Goal: Task Accomplishment & Management: Use online tool/utility

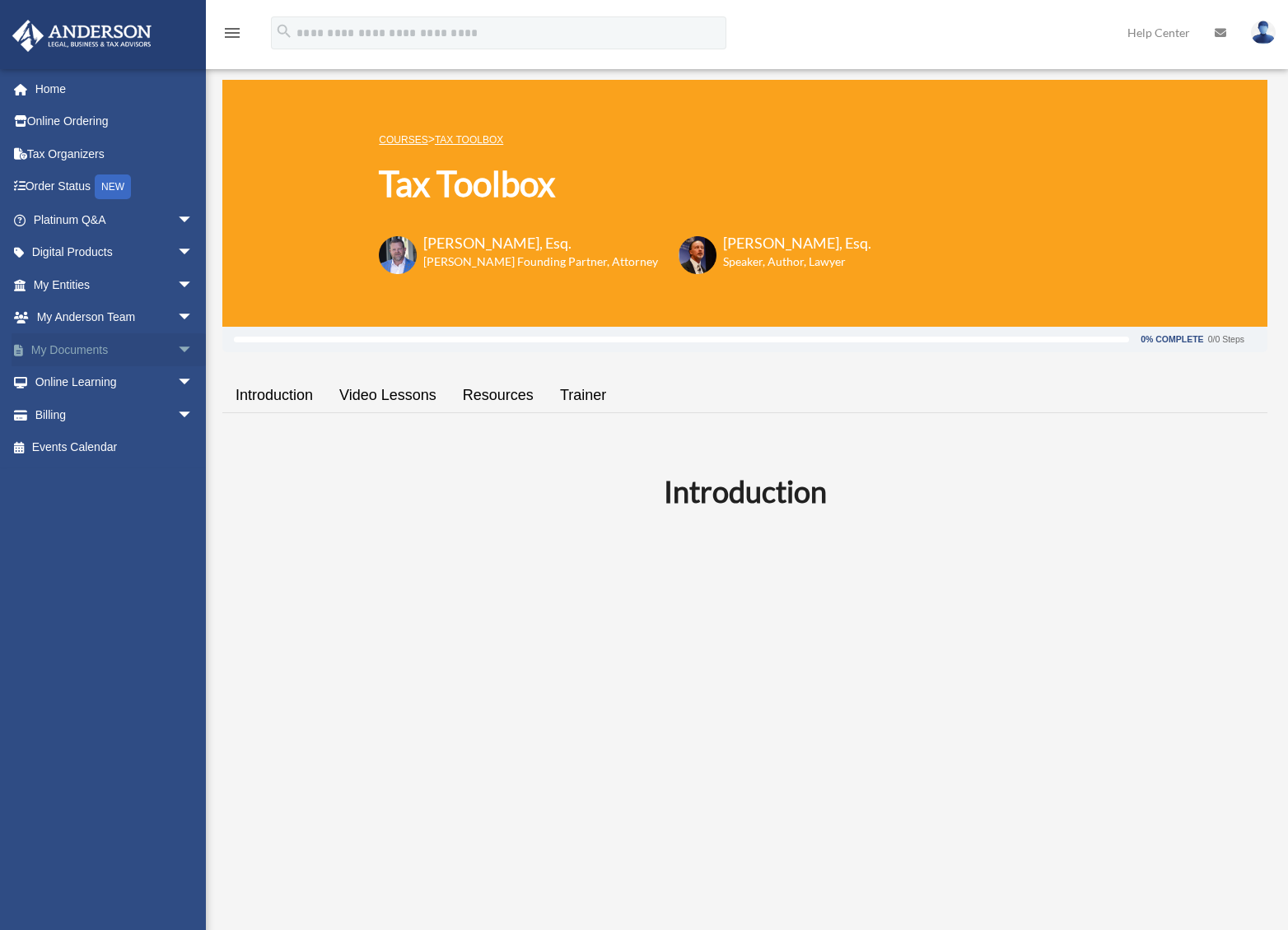
click at [177, 343] on span "arrow_drop_down" at bounding box center [193, 350] width 33 height 34
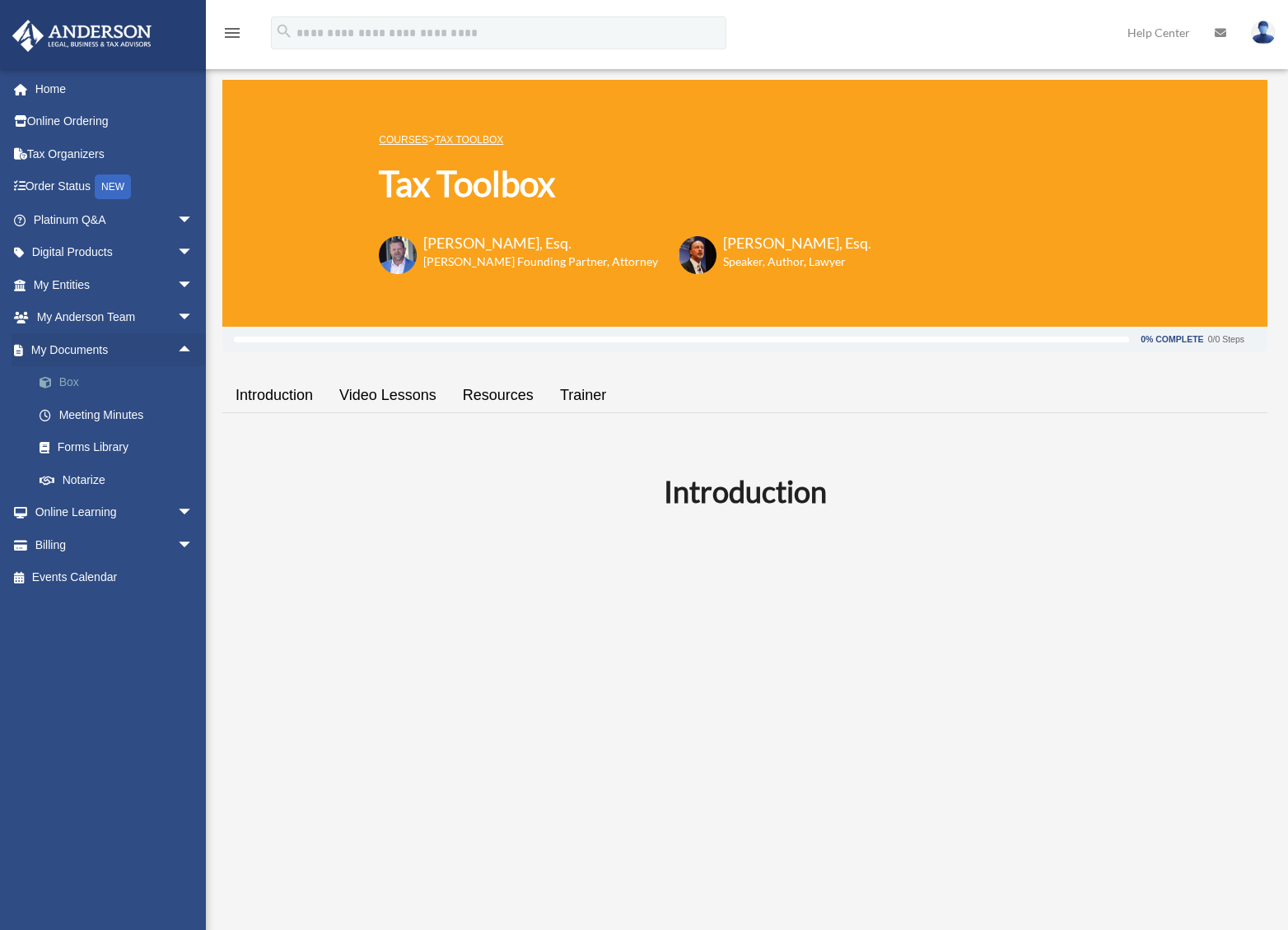
click at [109, 383] on link "Box" at bounding box center [120, 382] width 196 height 33
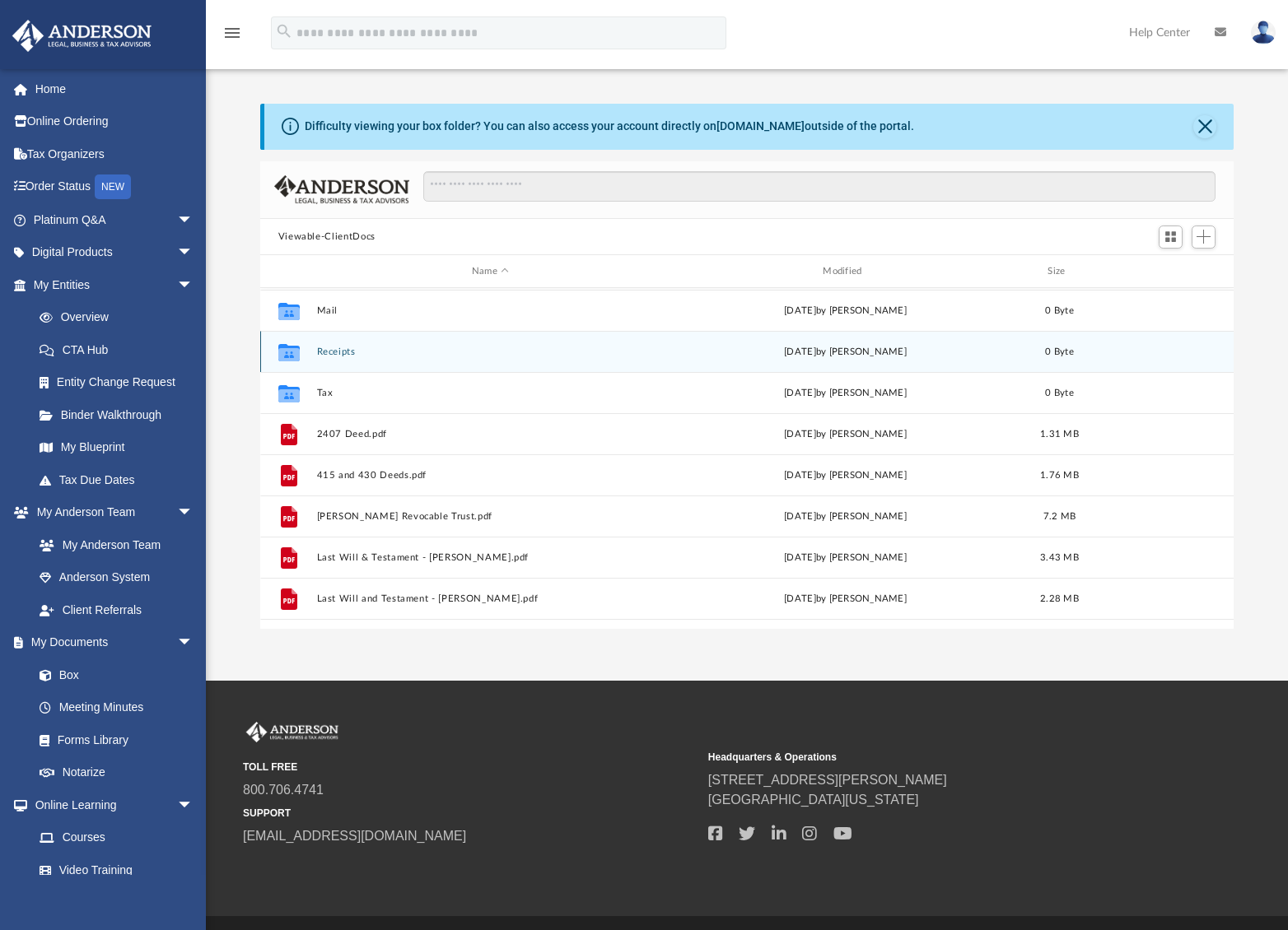
scroll to position [123, 0]
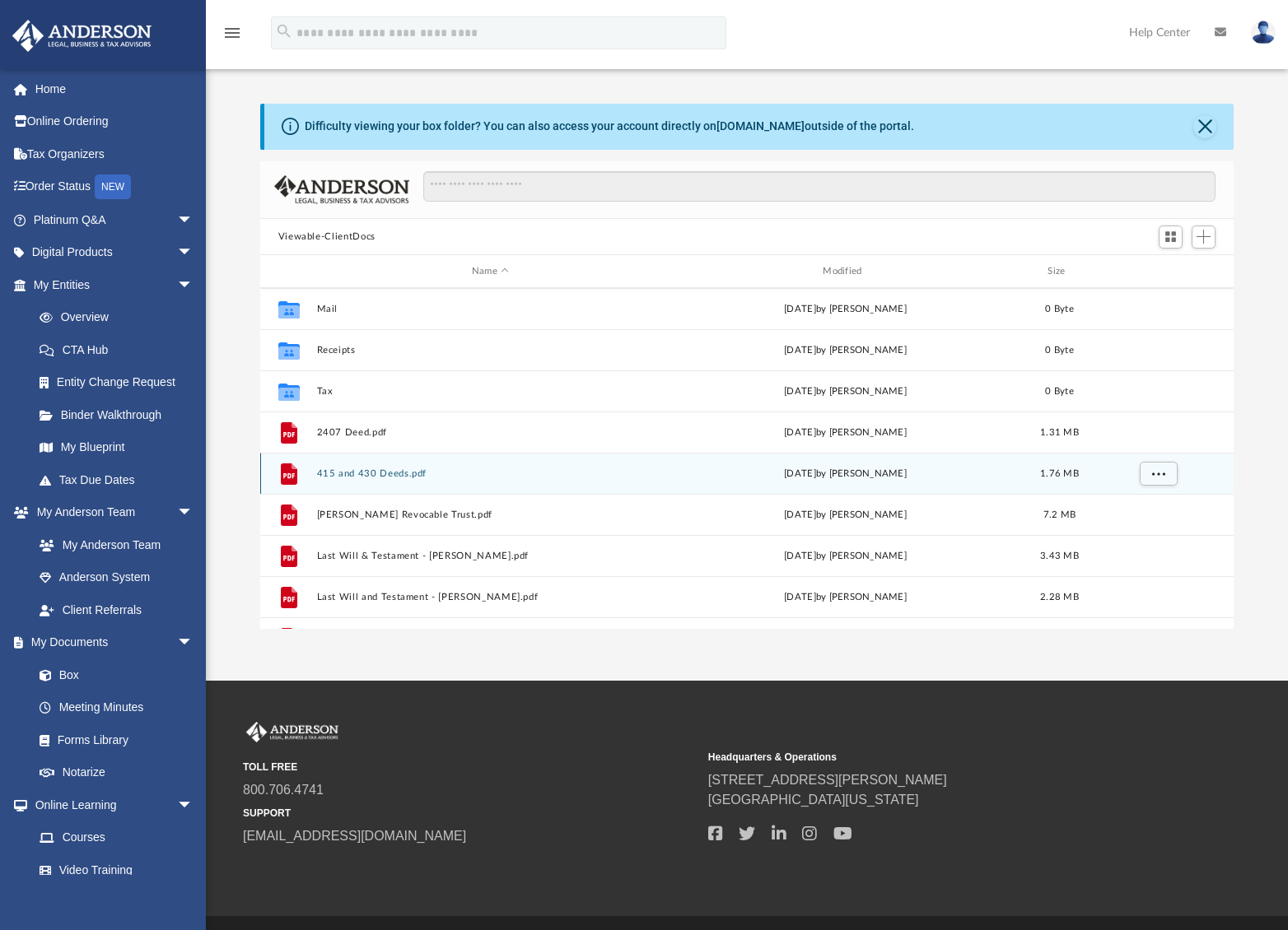
click at [373, 475] on button "415 and 430 Deeds.pdf" at bounding box center [490, 473] width 348 height 11
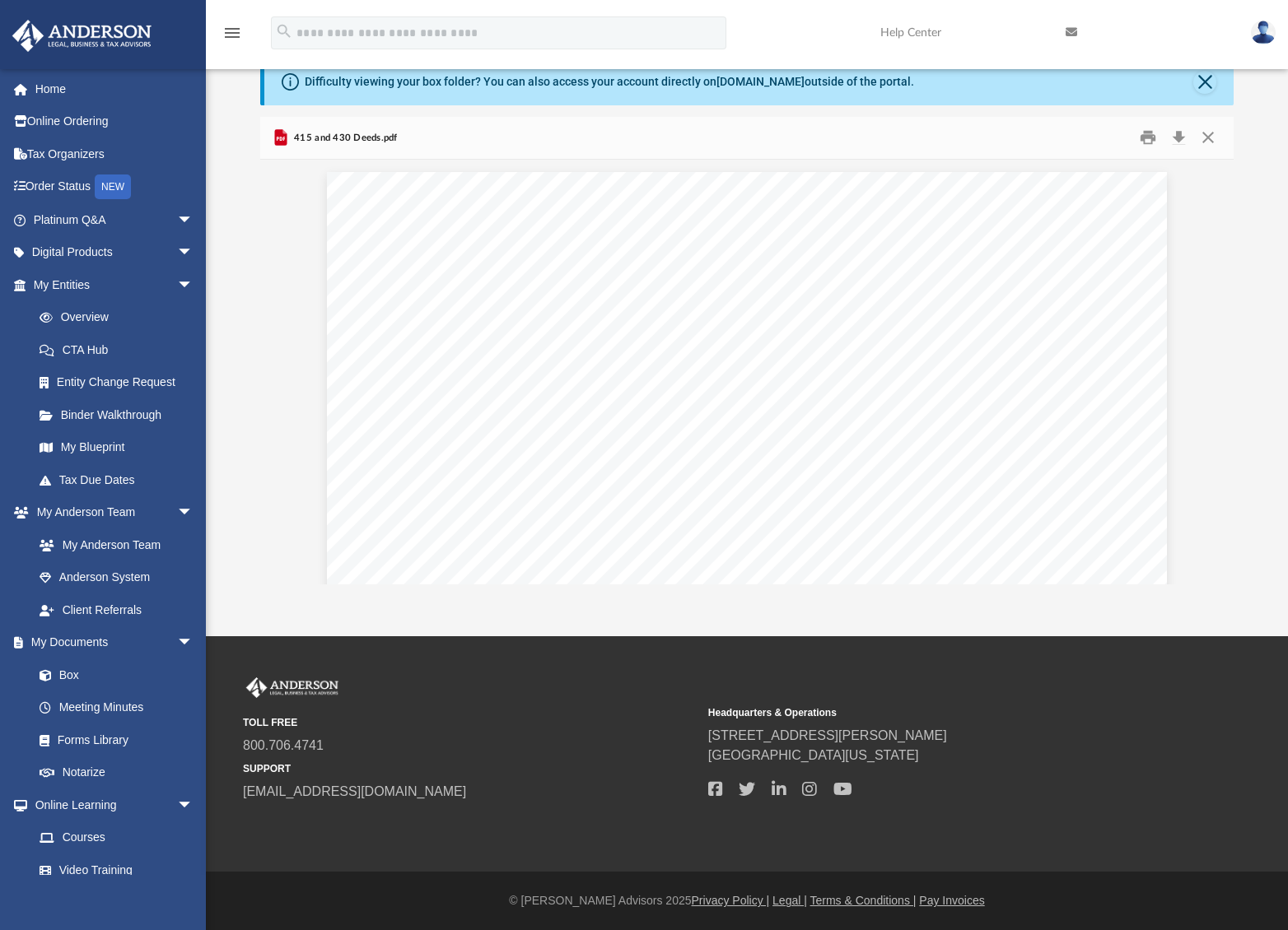
scroll to position [0, 0]
click at [1205, 136] on button "Close" at bounding box center [1209, 138] width 30 height 26
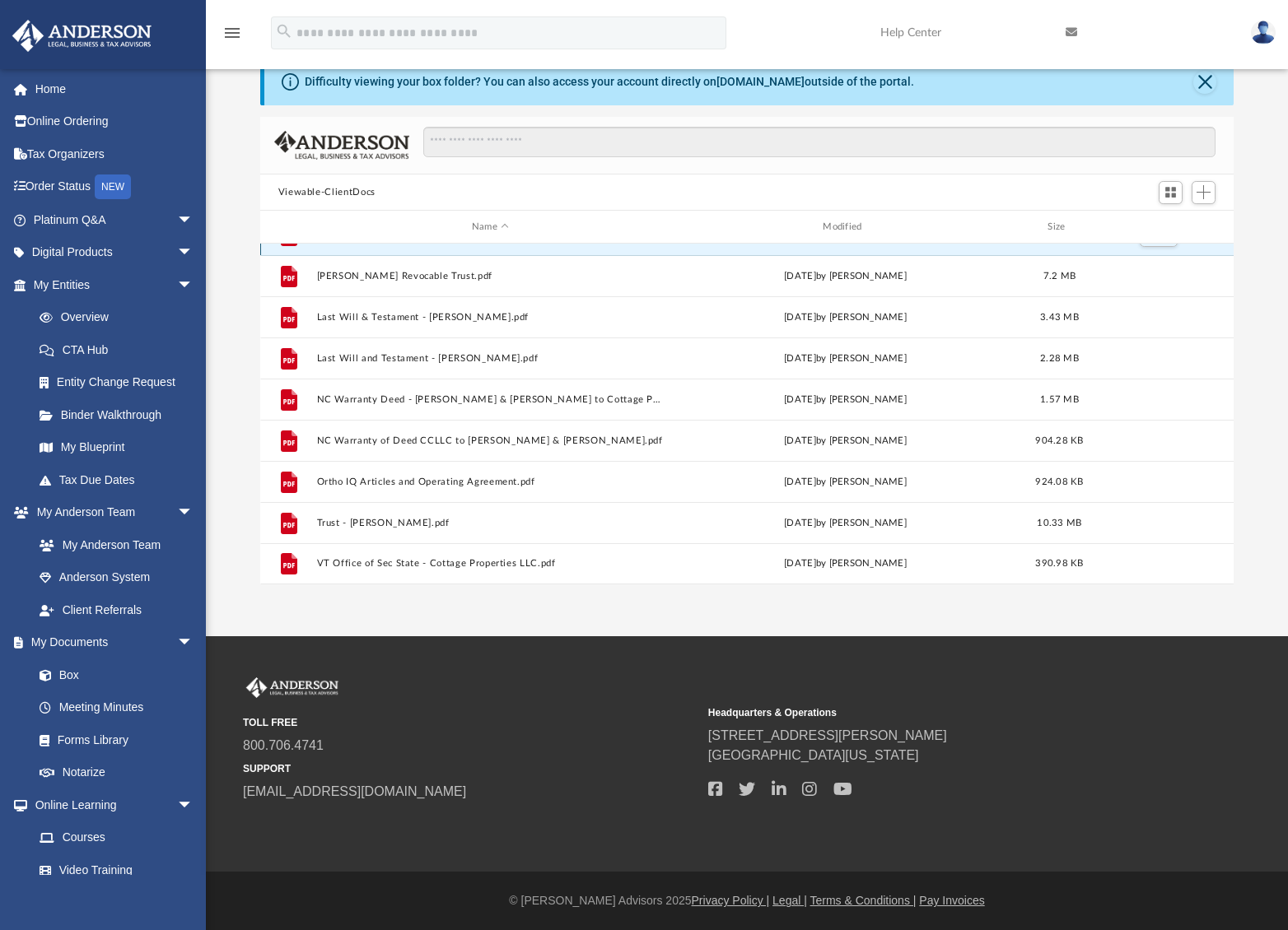
scroll to position [318, 0]
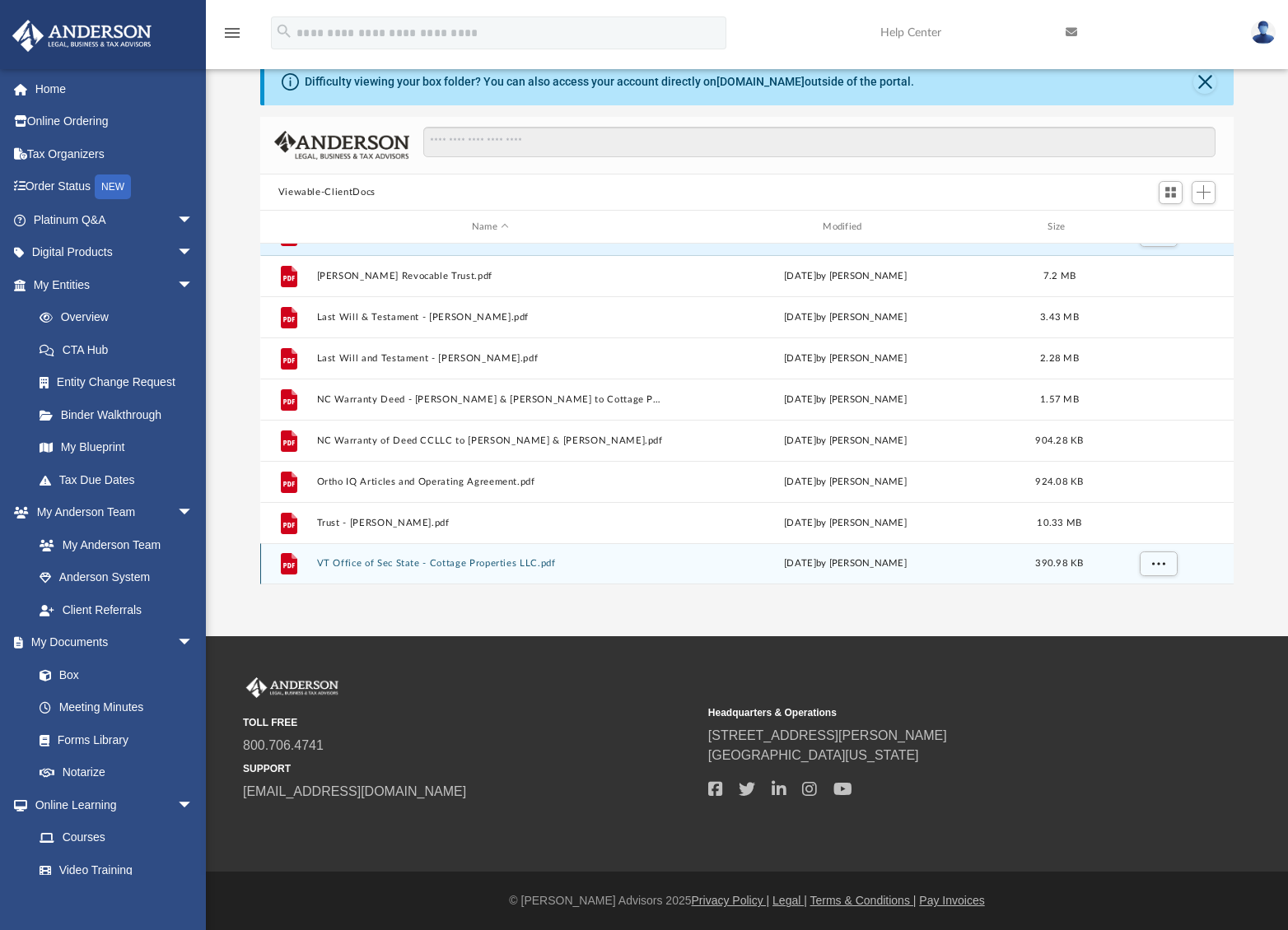
click at [483, 563] on button "VT Office of Sec State - Cottage Properties LLC.pdf" at bounding box center [490, 563] width 348 height 11
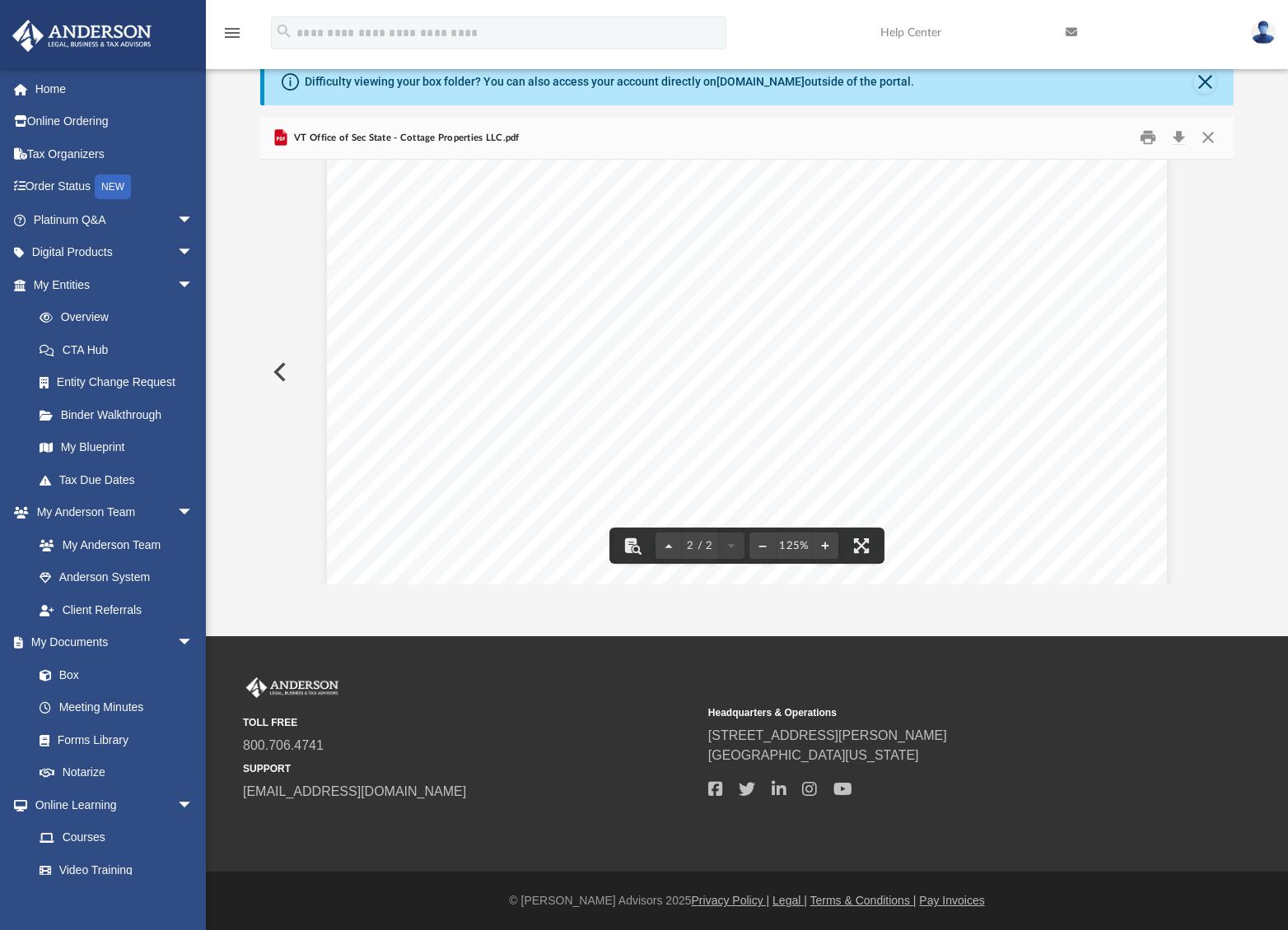
scroll to position [1455, 0]
click at [1206, 137] on button "Close" at bounding box center [1209, 138] width 30 height 26
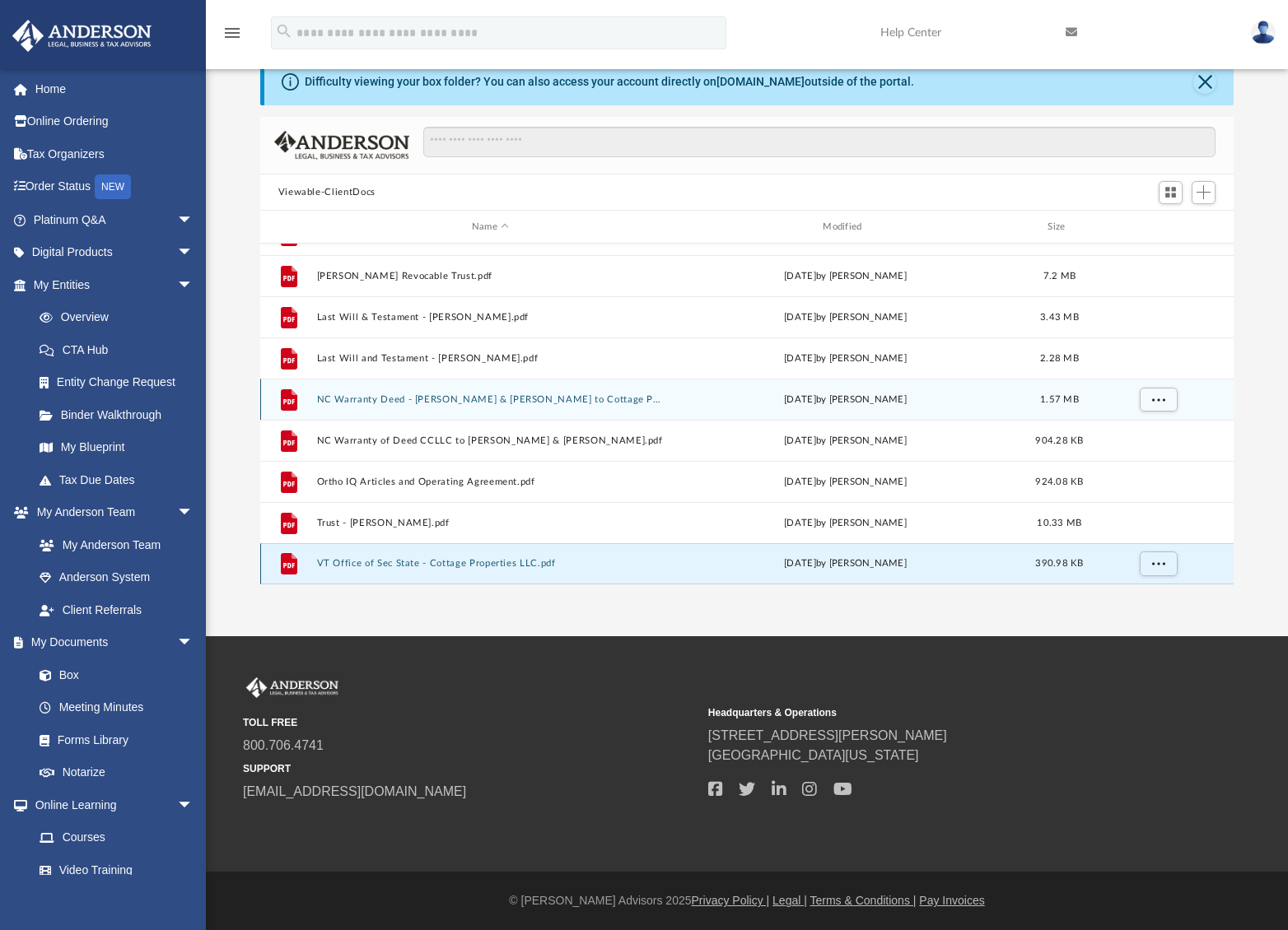
scroll to position [45, 0]
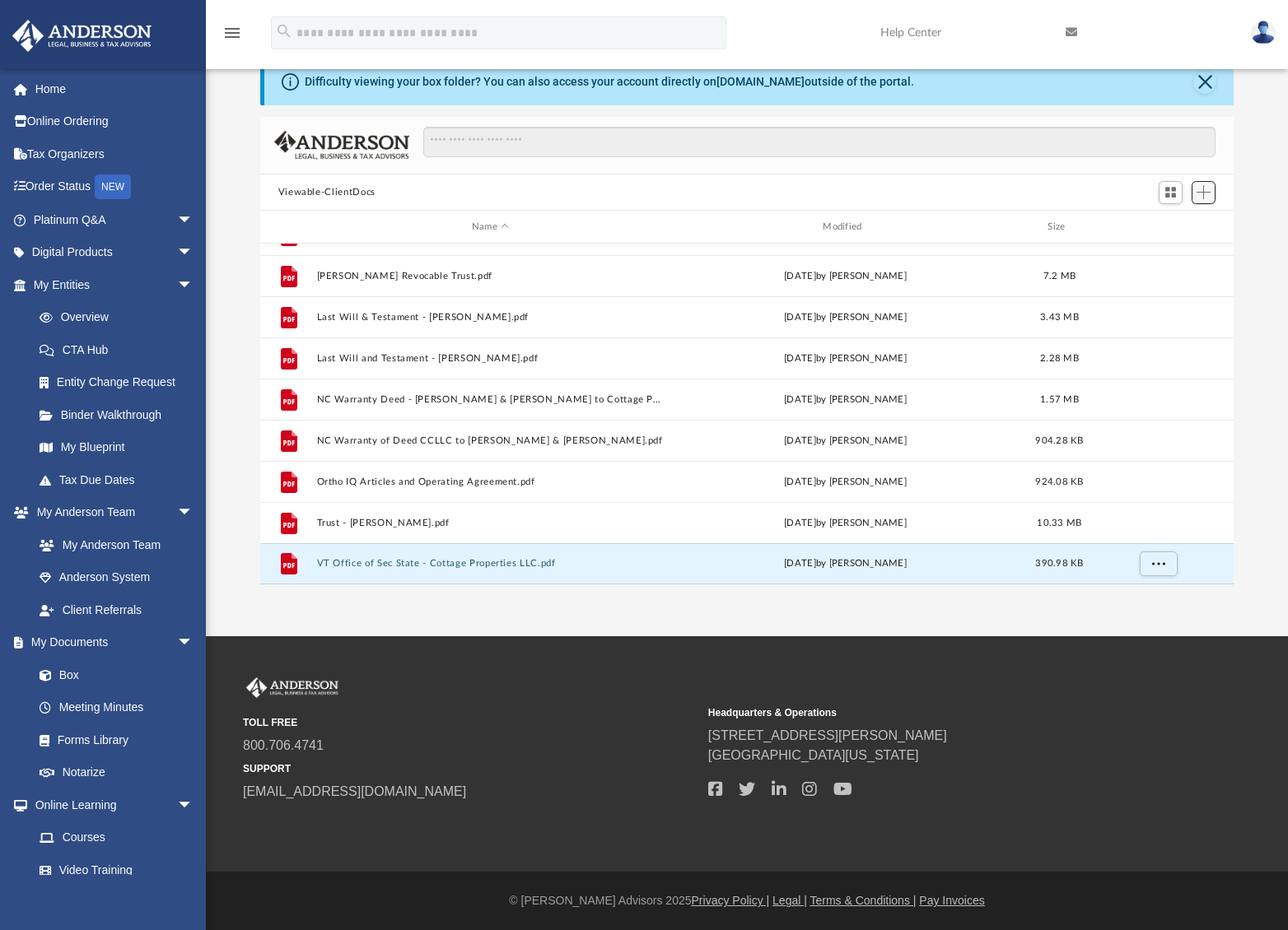
click at [1205, 192] on span "Add" at bounding box center [1204, 193] width 14 height 14
click at [1173, 226] on li "Upload" at bounding box center [1180, 225] width 53 height 17
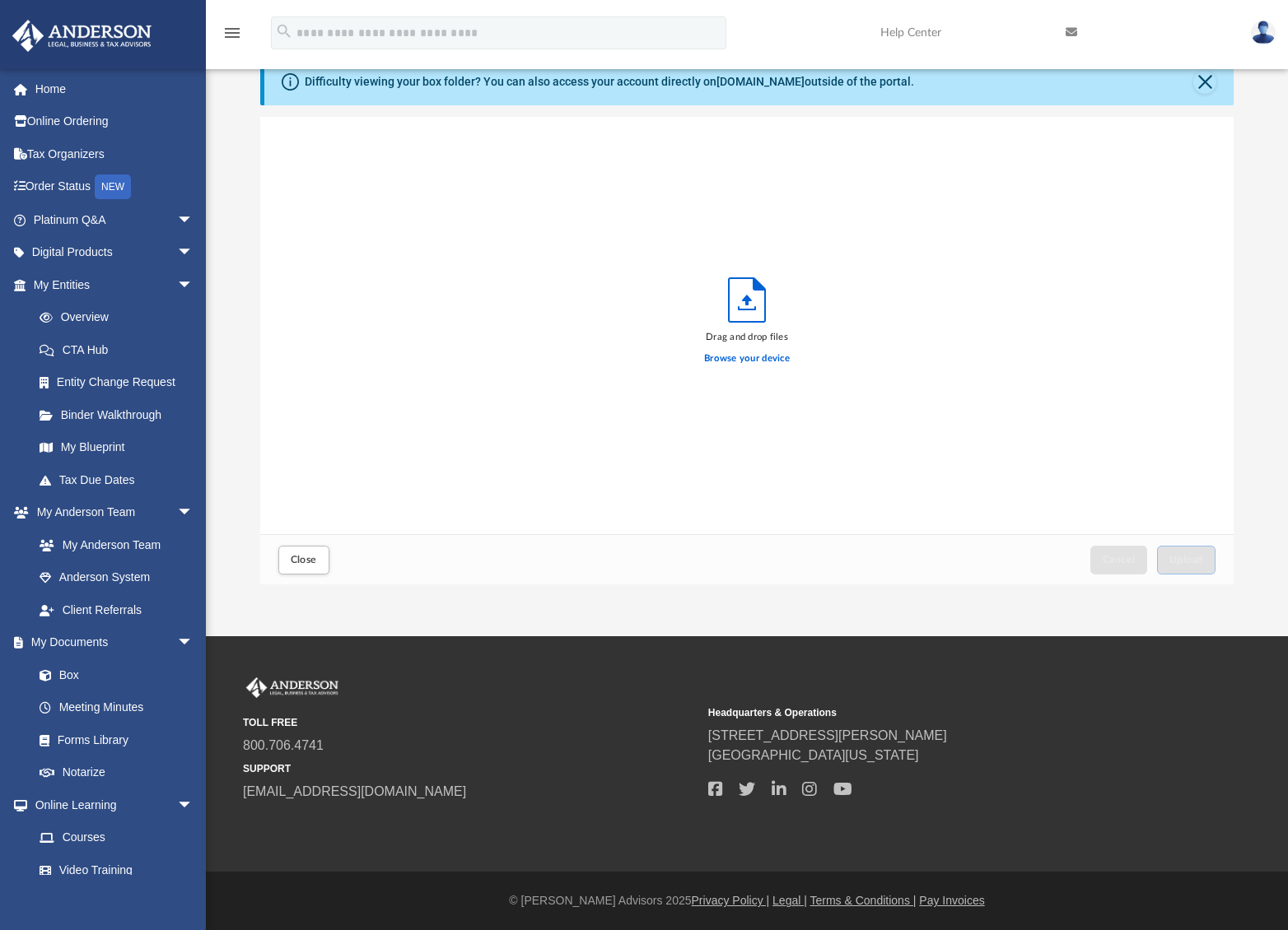
scroll to position [13, 13]
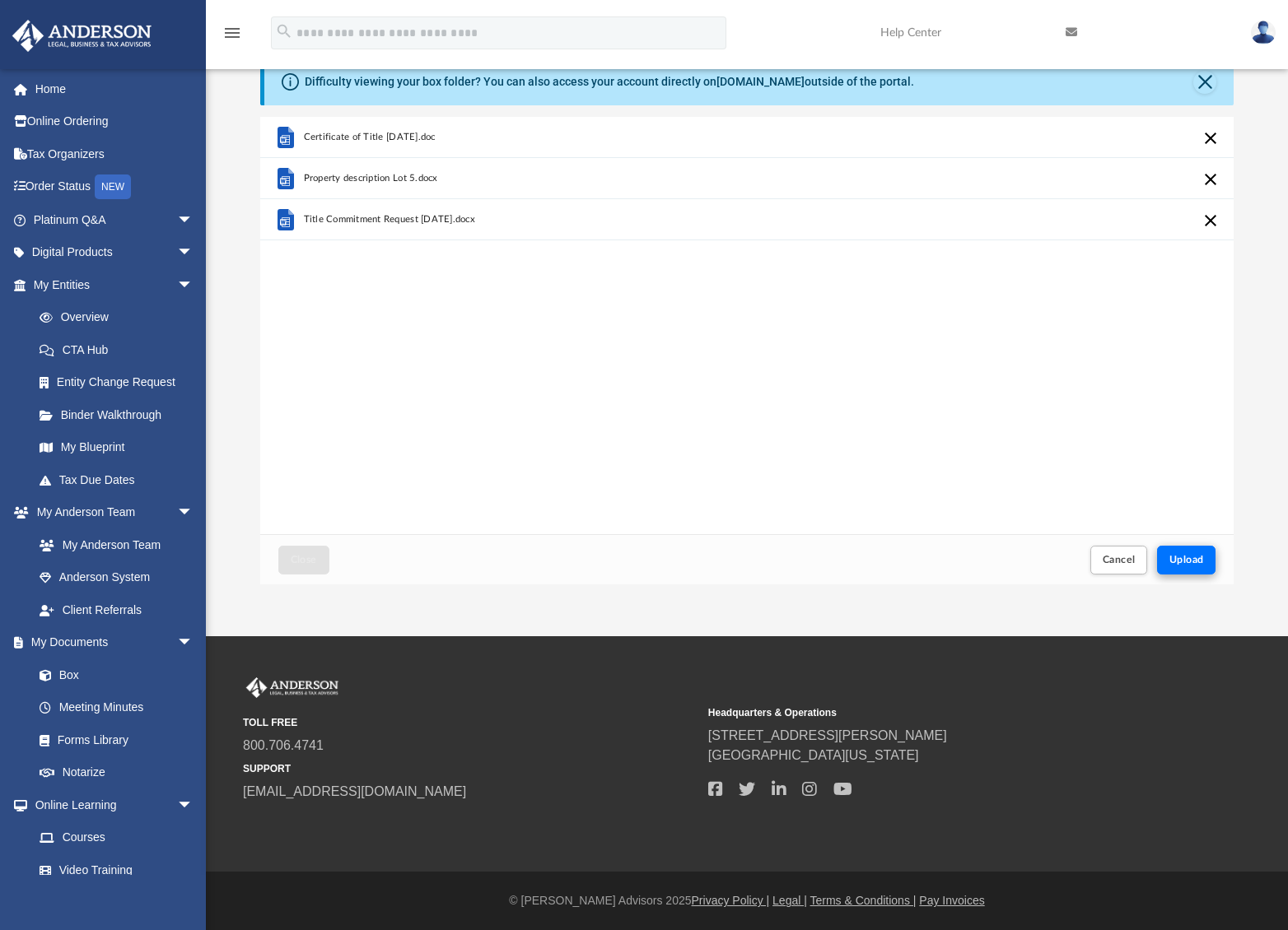
click at [1192, 561] on span "Upload" at bounding box center [1186, 560] width 35 height 10
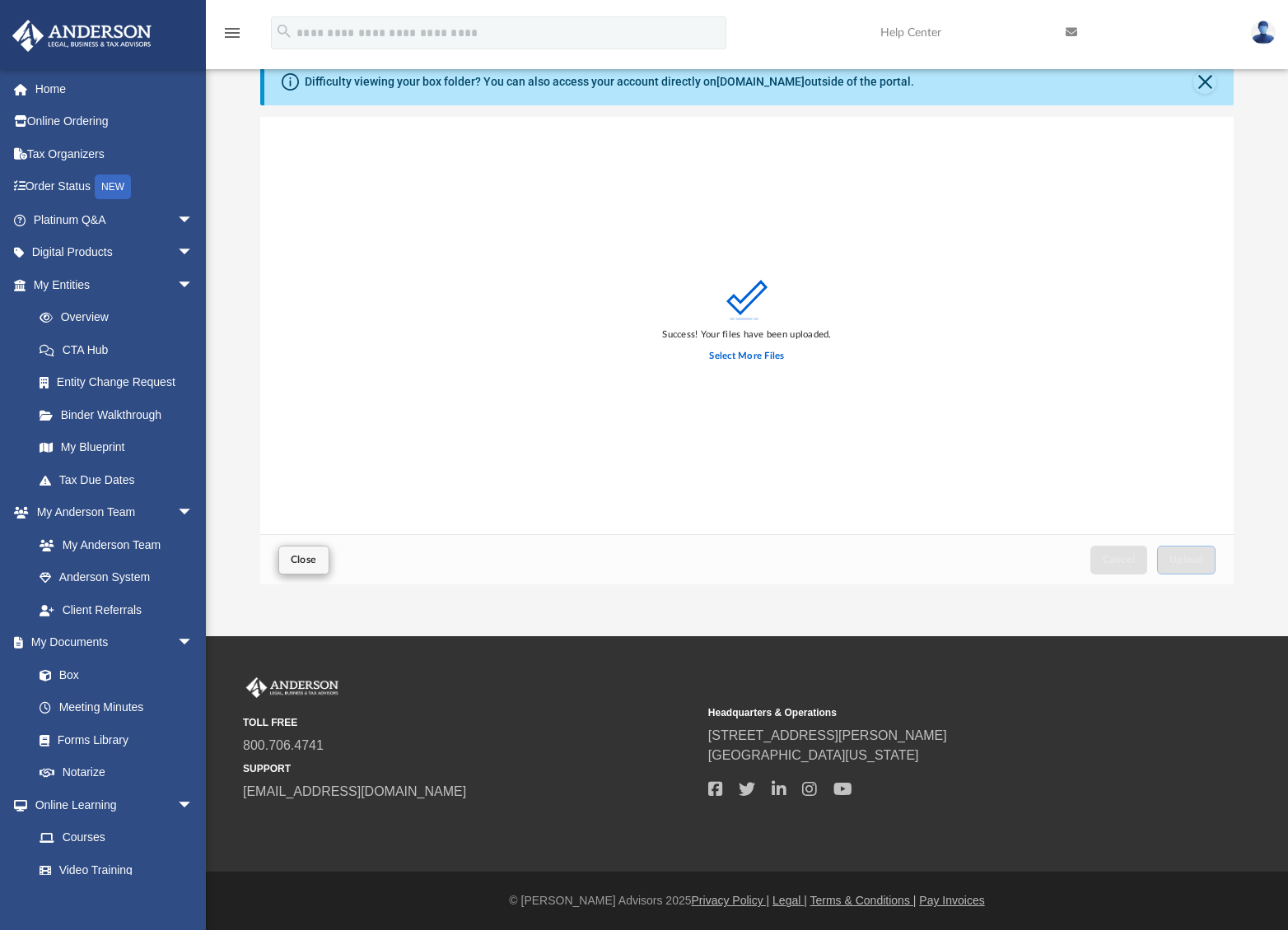
click at [311, 563] on span "Close" at bounding box center [304, 560] width 27 height 10
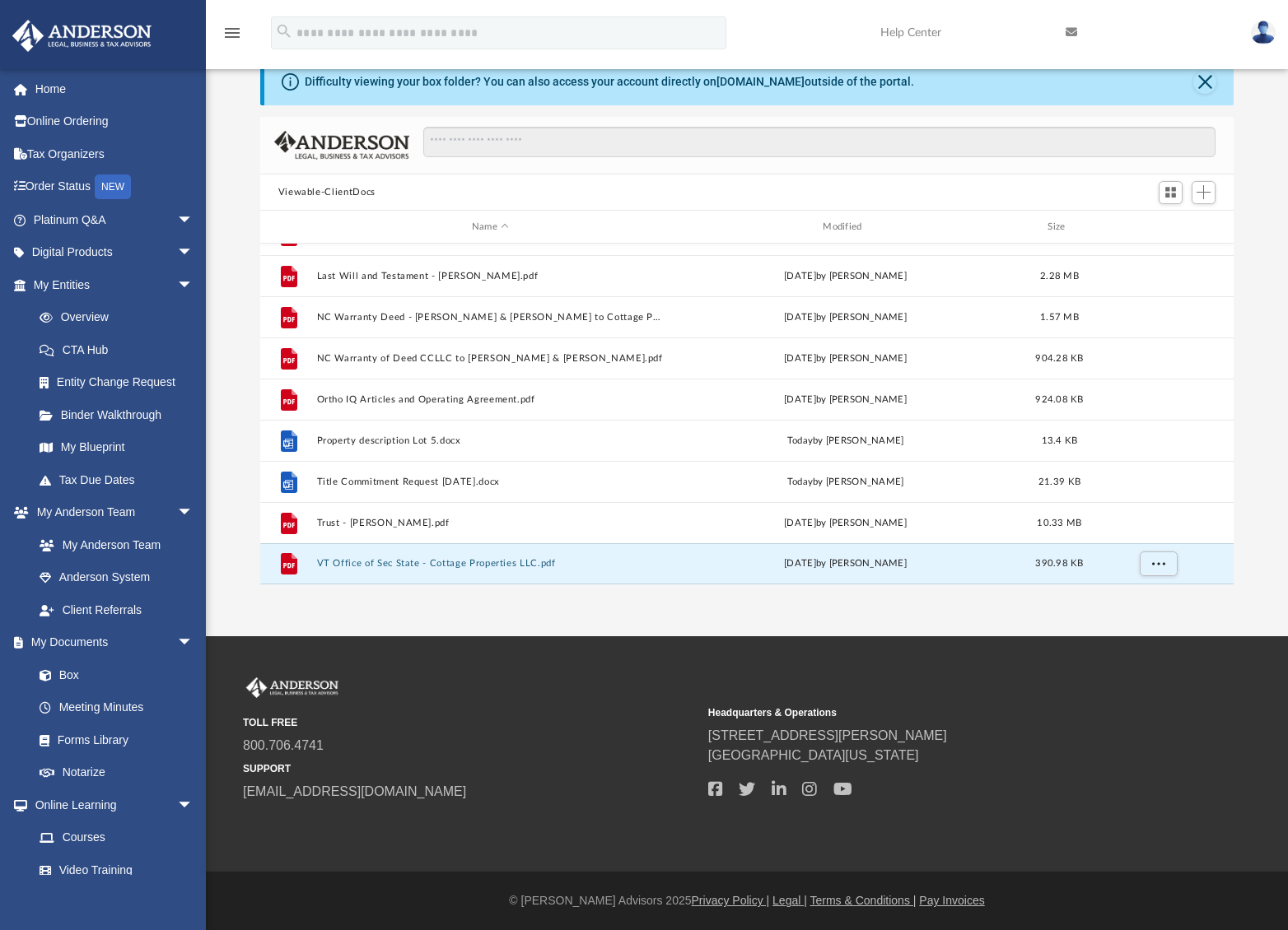
scroll to position [441, 0]
